Goal: Transaction & Acquisition: Purchase product/service

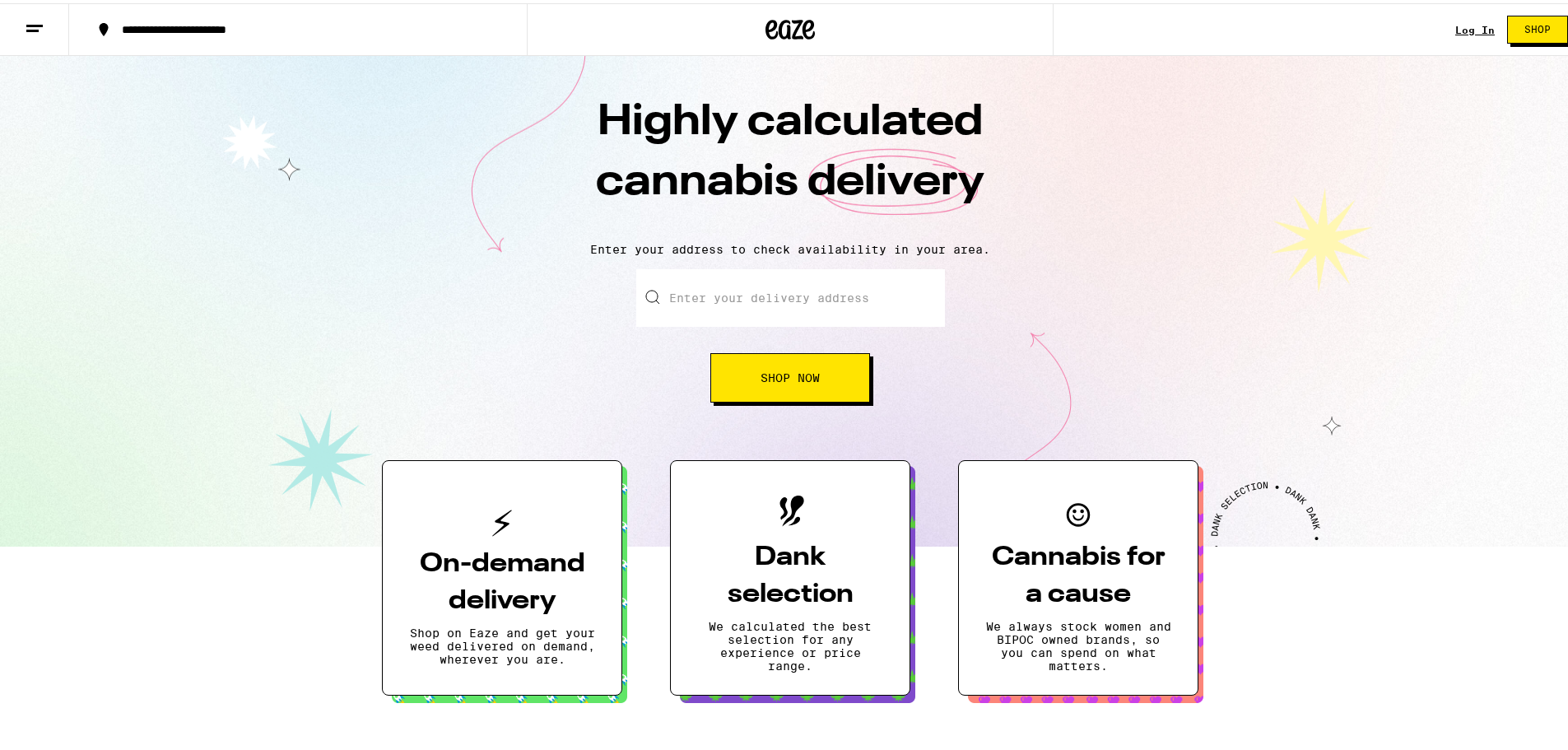
click at [795, 281] on input "Enter your delivery address" at bounding box center [790, 294] width 308 height 58
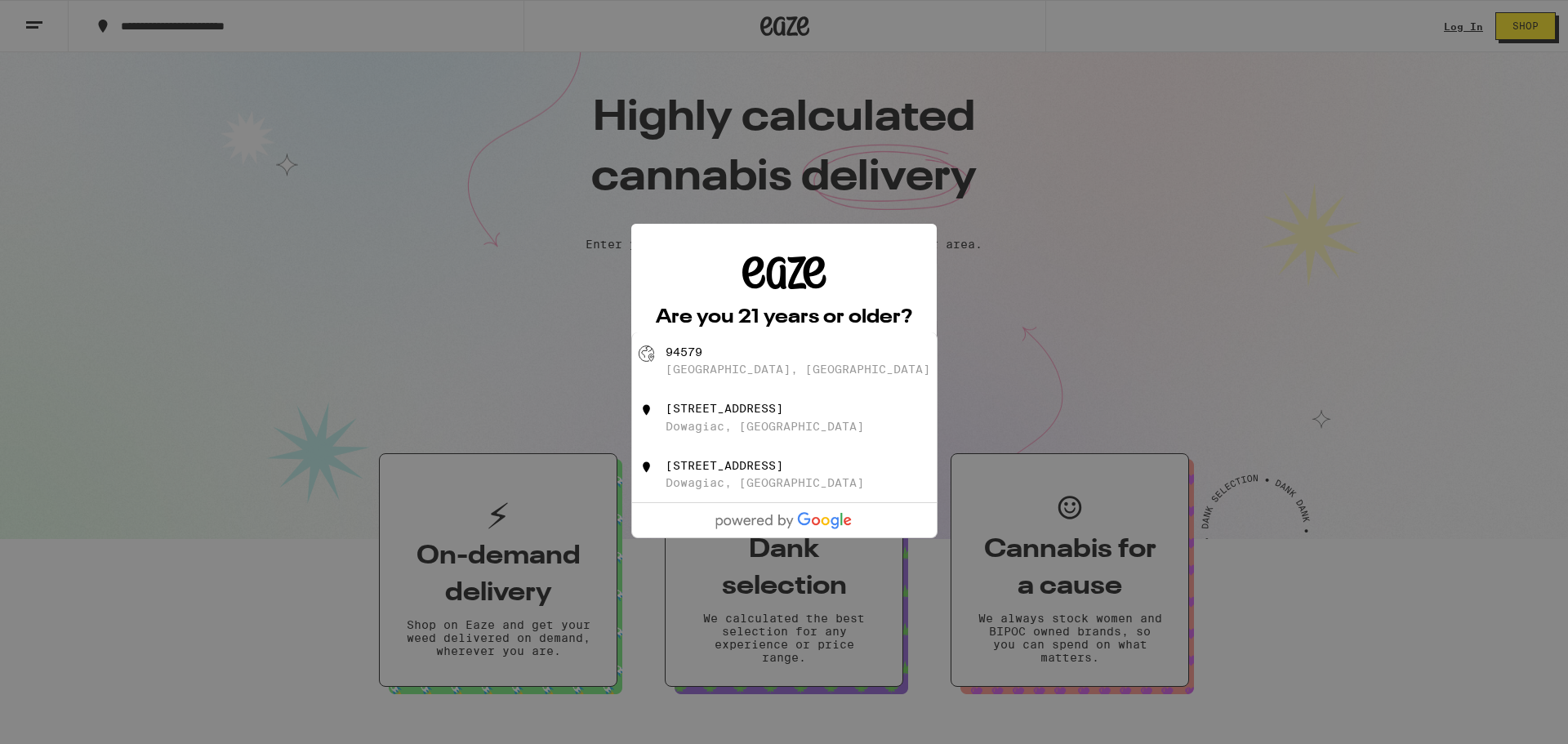
click at [784, 367] on div "[GEOGRAPHIC_DATA], [GEOGRAPHIC_DATA]" at bounding box center [811, 361] width 292 height 31
type input "[GEOGRAPHIC_DATA]"
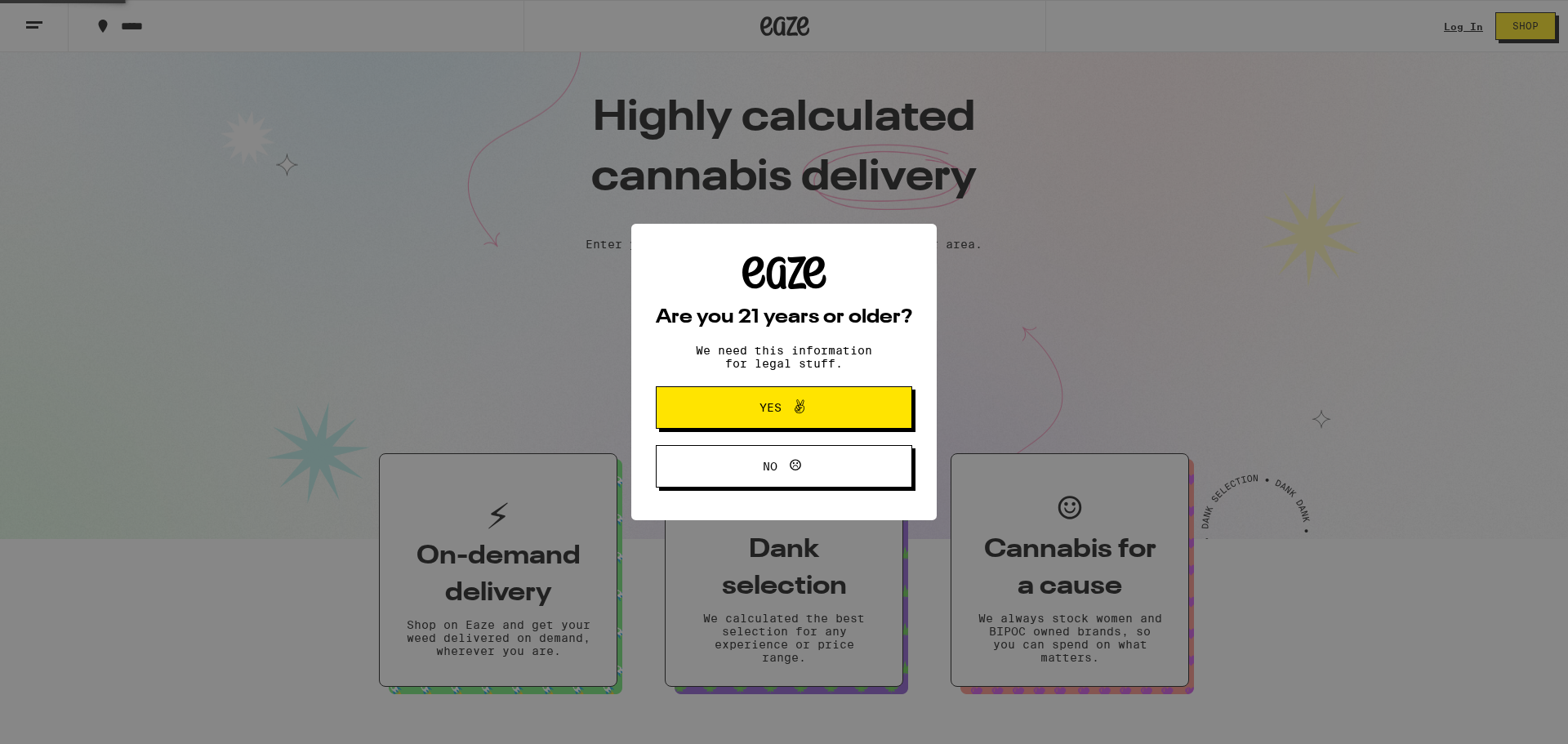
click at [782, 396] on button "Yes" at bounding box center [784, 407] width 256 height 42
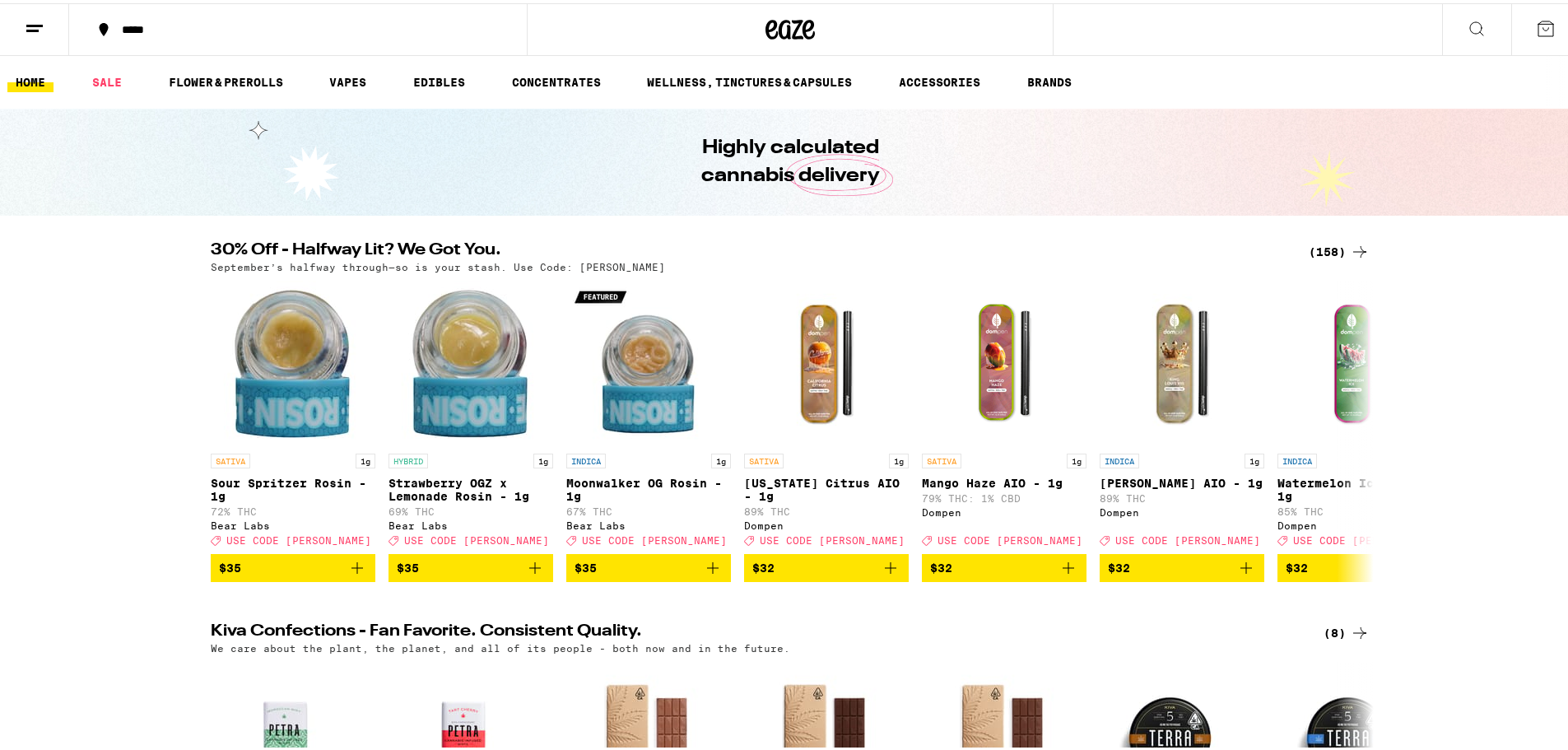
click at [46, 27] on button at bounding box center [34, 27] width 69 height 52
